Goal: Task Accomplishment & Management: Manage account settings

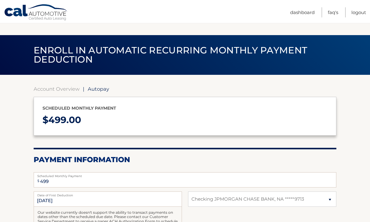
select select "YjRjN2YxN2EtYjI2ZS00ZWNlLWEwYTYtNzQ1MWM2MzdhZDk2"
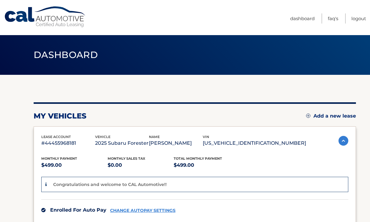
click at [49, 51] on span "Dashboard" at bounding box center [66, 54] width 64 height 11
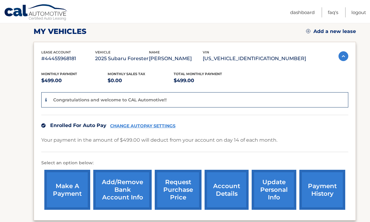
scroll to position [83, 0]
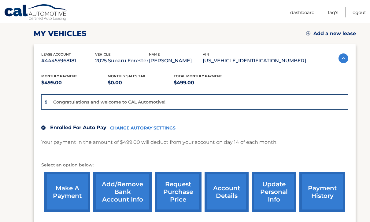
click at [121, 127] on link "CHANGE AUTOPAY SETTINGS" at bounding box center [142, 128] width 65 height 5
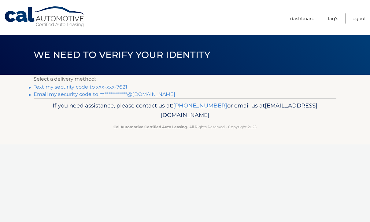
click at [66, 88] on link "Text my security code to xxx-xxx-7621" at bounding box center [81, 87] width 94 height 6
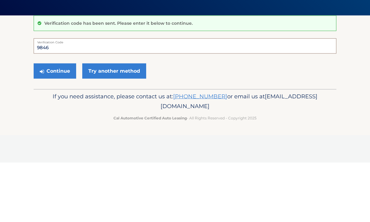
type input "984629"
click at [55, 123] on button "Continue" at bounding box center [55, 130] width 43 height 15
click at [65, 133] on button "Continue" at bounding box center [55, 130] width 43 height 15
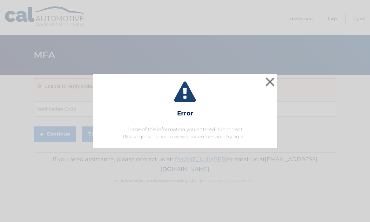
click at [273, 83] on button "×" at bounding box center [270, 82] width 12 height 12
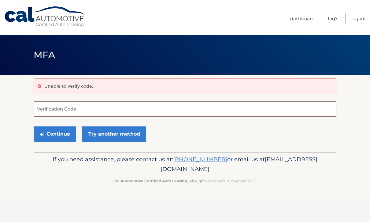
click at [120, 110] on input "Verification Code" at bounding box center [185, 109] width 303 height 15
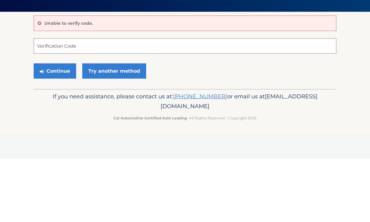
click at [109, 102] on input "Verification Code" at bounding box center [185, 109] width 303 height 15
paste input "984629"
type input "984629"
click at [61, 127] on button "Continue" at bounding box center [55, 134] width 43 height 15
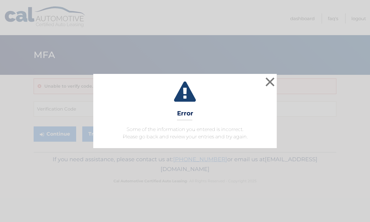
click at [276, 83] on button "×" at bounding box center [270, 82] width 12 height 12
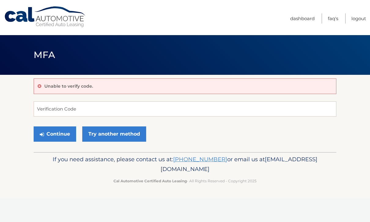
click at [94, 135] on link "Try another method" at bounding box center [114, 134] width 64 height 15
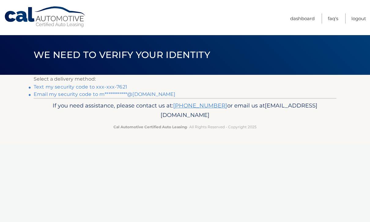
click at [65, 87] on link "Text my security code to xxx-xxx-7621" at bounding box center [81, 87] width 94 height 6
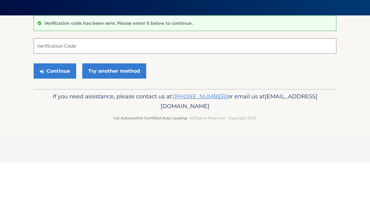
click at [47, 98] on input "Verification Code" at bounding box center [185, 105] width 303 height 15
paste input "827920"
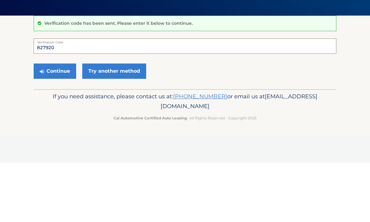
type input "827920"
click at [43, 129] on icon "submit" at bounding box center [42, 131] width 4 height 5
